Goal: Find specific page/section: Find specific page/section

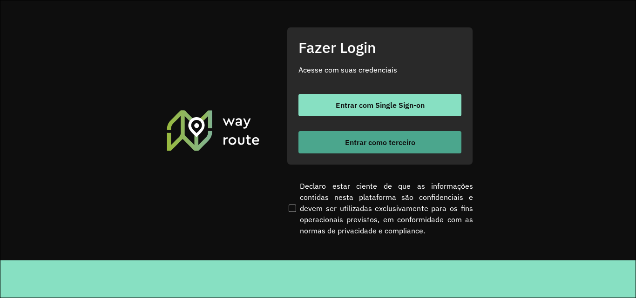
click at [370, 142] on span "Entrar como terceiro" at bounding box center [380, 142] width 70 height 7
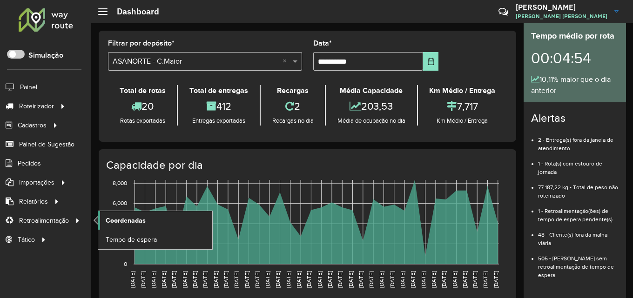
click at [138, 222] on span "Coordenadas" at bounding box center [126, 221] width 40 height 10
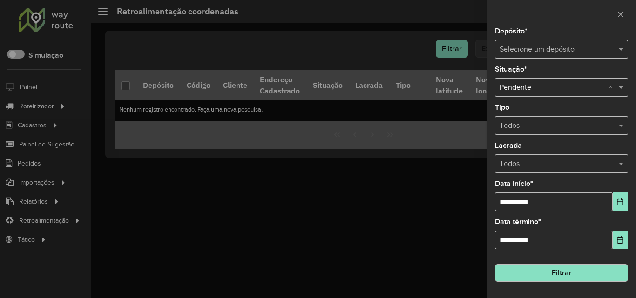
click at [540, 43] on div "Selecione um depósito" at bounding box center [561, 49] width 133 height 19
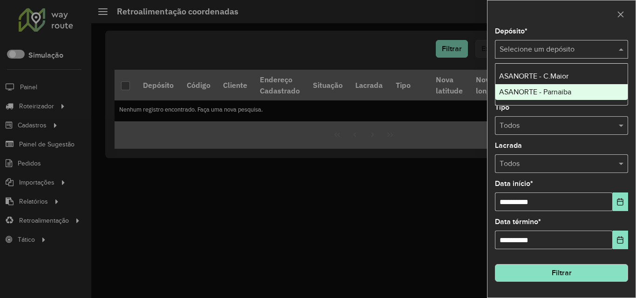
click at [558, 77] on span "ASANORTE - C.Maior" at bounding box center [533, 76] width 69 height 8
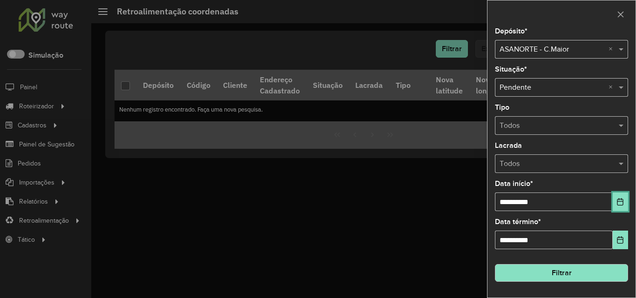
click at [623, 197] on button "Choose Date" at bounding box center [619, 202] width 15 height 19
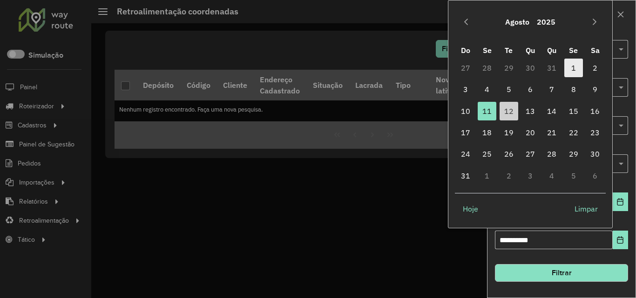
click at [575, 66] on span "1" at bounding box center [573, 68] width 19 height 19
type input "**********"
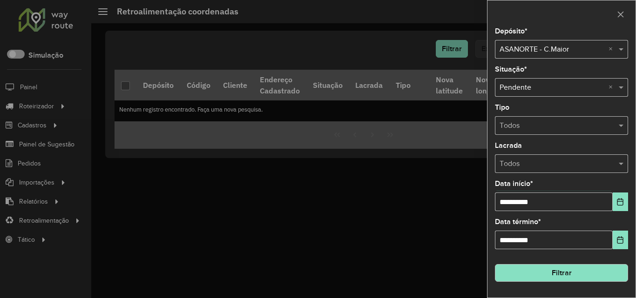
click at [576, 268] on button "Filtrar" at bounding box center [561, 273] width 133 height 18
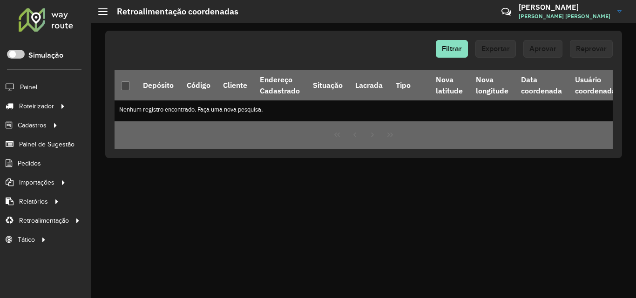
click at [39, 19] on div at bounding box center [46, 19] width 56 height 24
